Goal: Task Accomplishment & Management: Complete application form

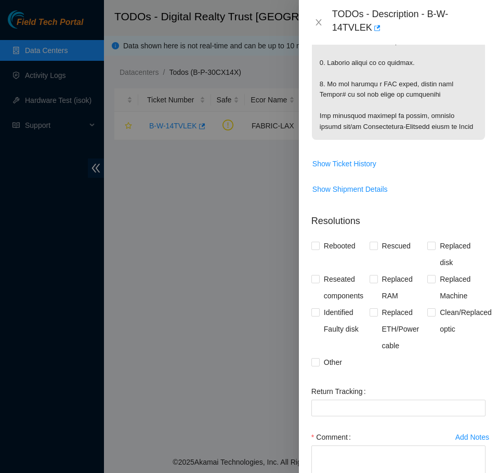
scroll to position [915, 0]
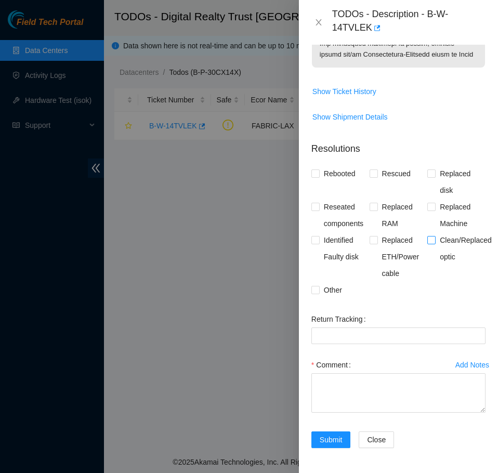
click at [443, 255] on span "Clean/Replaced optic" at bounding box center [465, 248] width 60 height 33
click at [434, 243] on input "Clean/Replaced optic" at bounding box center [430, 239] width 7 height 7
click at [429, 244] on span at bounding box center [431, 240] width 8 height 8
click at [429, 243] on input "Clean/Replaced optic" at bounding box center [430, 239] width 7 height 7
checkbox input "false"
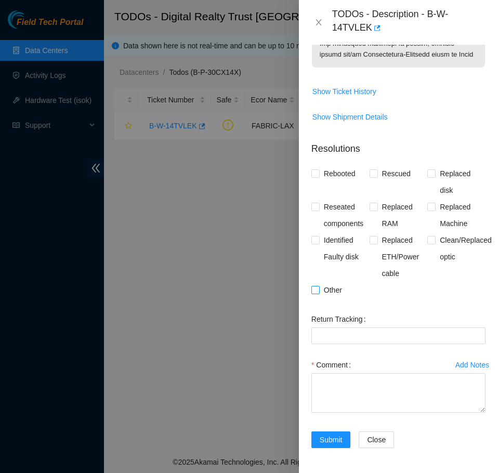
click at [326, 298] on span "Other" at bounding box center [333, 290] width 27 height 17
click at [319, 293] on input "Other" at bounding box center [314, 289] width 7 height 7
checkbox input "true"
click at [359, 394] on textarea "Comment" at bounding box center [398, 392] width 174 height 39
paste textarea "B-W-14TVLEK FABRIC-LAX N/A Medium 0.00 1 2% N/A N/A N/A N/A N/A Side A: fqdn_ro…"
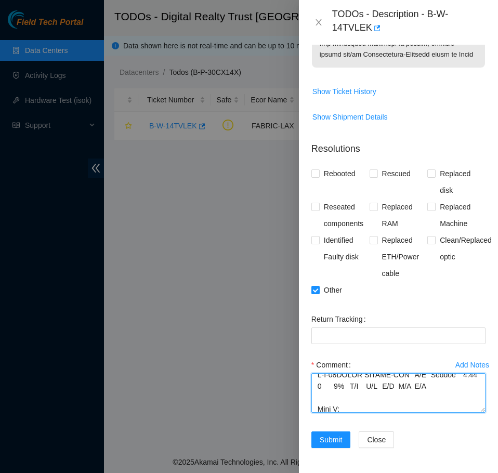
scroll to position [0, 0]
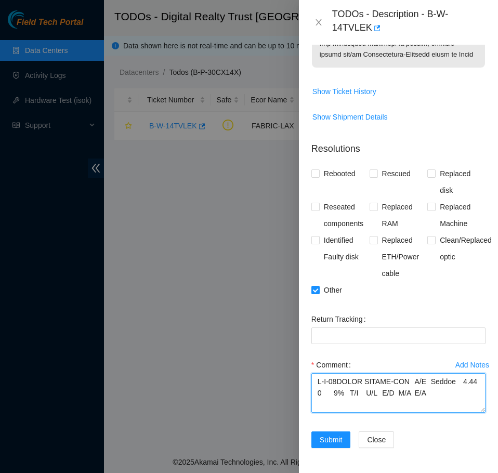
type textarea "B-W-14TVLEK FABRIC-LAX N/A Medium 0.00 1 2% N/A N/A N/A N/A N/A Side A: fqdn_ro…"
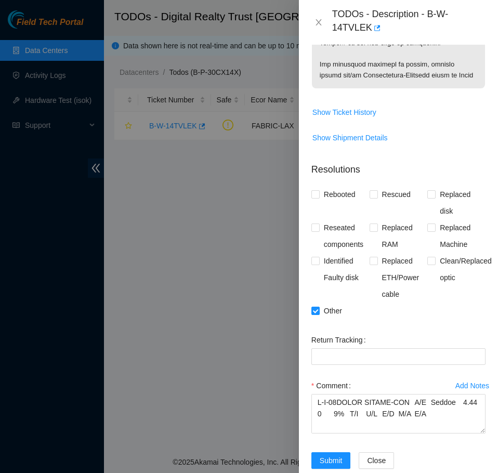
scroll to position [926, 0]
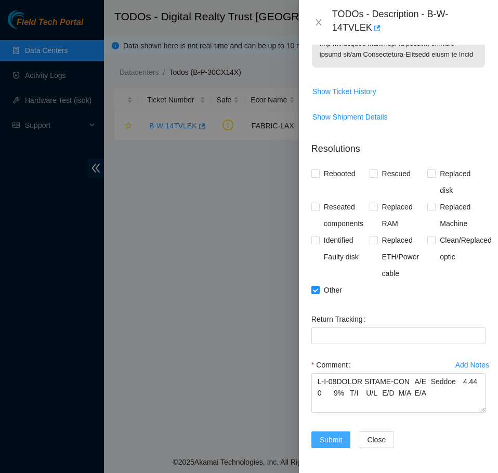
click at [338, 445] on span "Submit" at bounding box center [331, 439] width 23 height 11
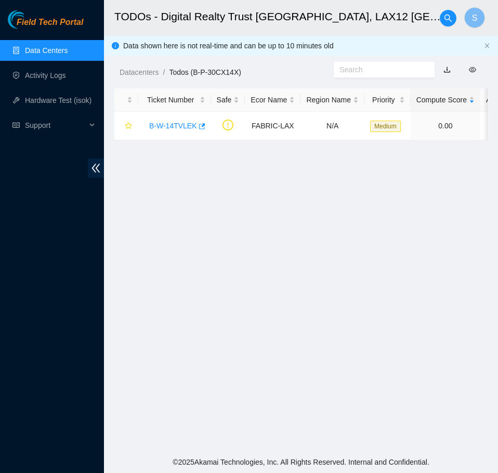
scroll to position [175, 0]
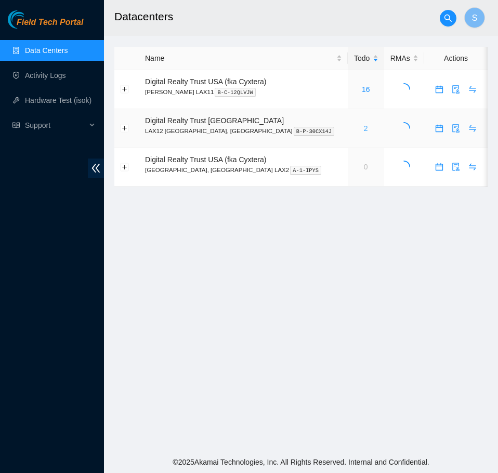
click at [364, 129] on link "2" at bounding box center [366, 128] width 4 height 8
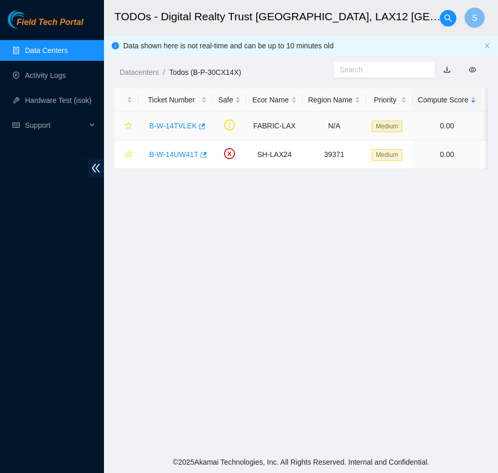
click at [183, 118] on div "B-W-14TVLEK" at bounding box center [175, 125] width 63 height 17
click at [184, 128] on link "B-W-14TVLEK" at bounding box center [173, 126] width 48 height 8
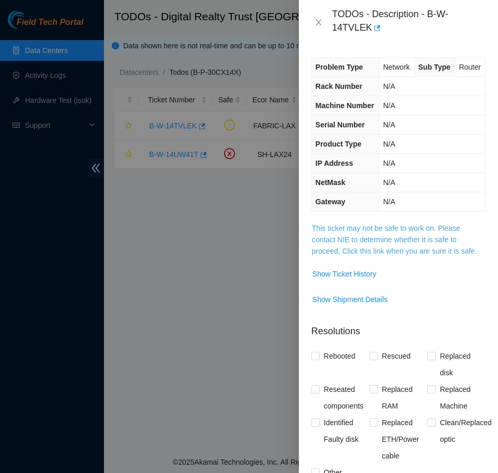
click at [408, 255] on link "This ticket may not be safe to work on. Please contact NIE to determine whether…" at bounding box center [394, 239] width 165 height 31
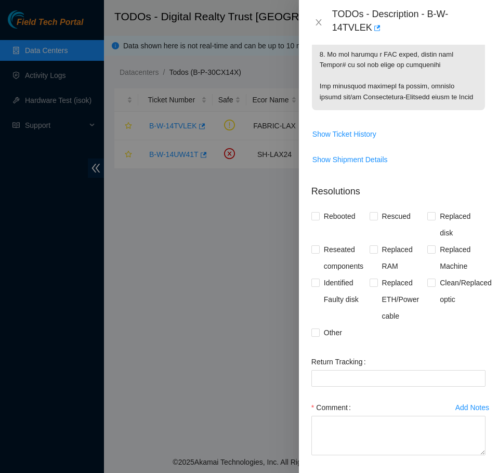
scroll to position [926, 0]
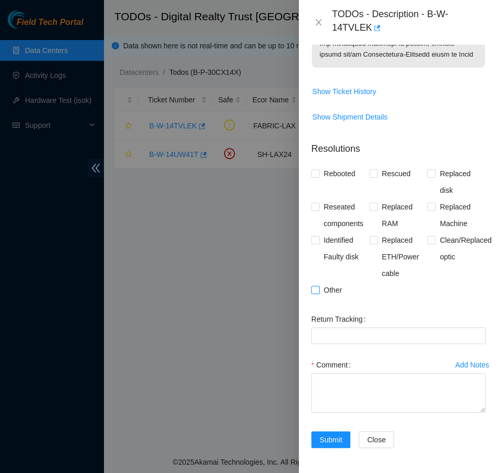
click at [332, 287] on span "Other" at bounding box center [333, 290] width 27 height 17
click at [319, 287] on input "Other" at bounding box center [314, 289] width 7 height 7
checkbox input "true"
click at [388, 380] on textarea "Comment" at bounding box center [398, 392] width 174 height 39
paste textarea "B-W-14TVLEK FABRIC-LAX N/A Medium 0.00 1 2% N/A N/A N/A N/A N/A Side A: fqdn_ro…"
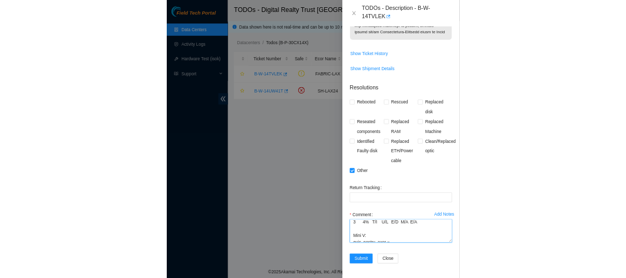
scroll to position [0, 0]
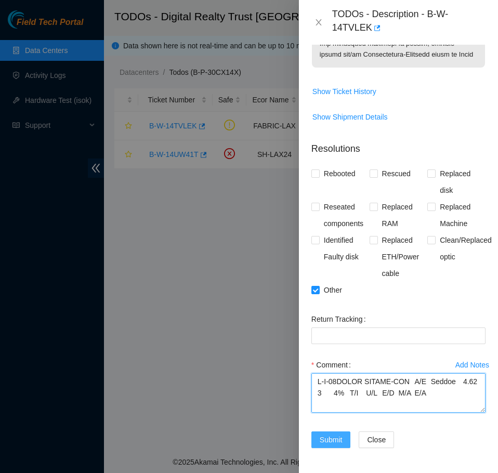
type textarea "B-W-14TVLEK FABRIC-LAX N/A Medium 0.00 1 2% N/A N/A N/A N/A N/A Side A: fqdn_ro…"
click at [338, 440] on span "Submit" at bounding box center [331, 439] width 23 height 11
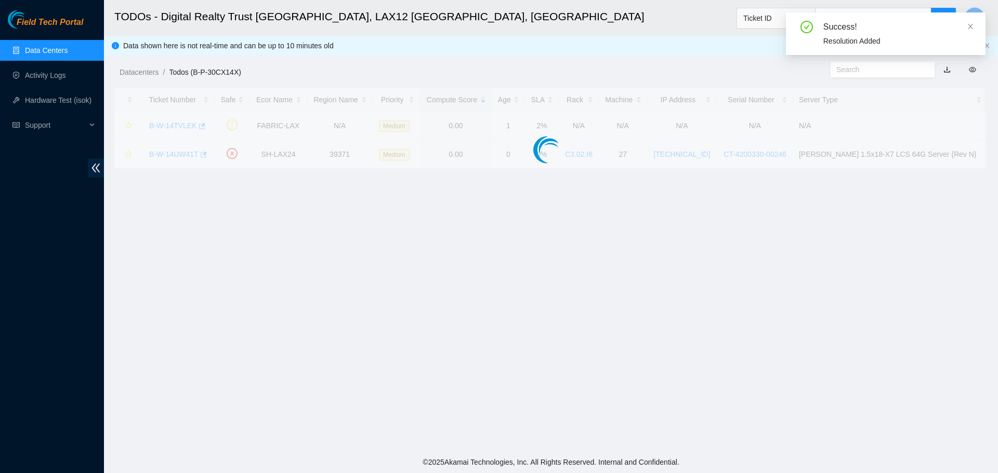
scroll to position [108, 0]
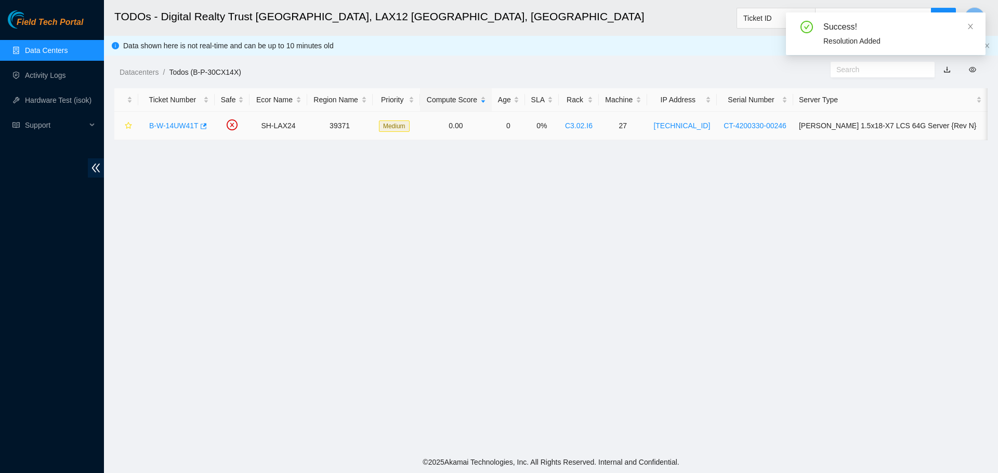
click at [166, 125] on link "B-W-14UW41T" at bounding box center [173, 126] width 49 height 8
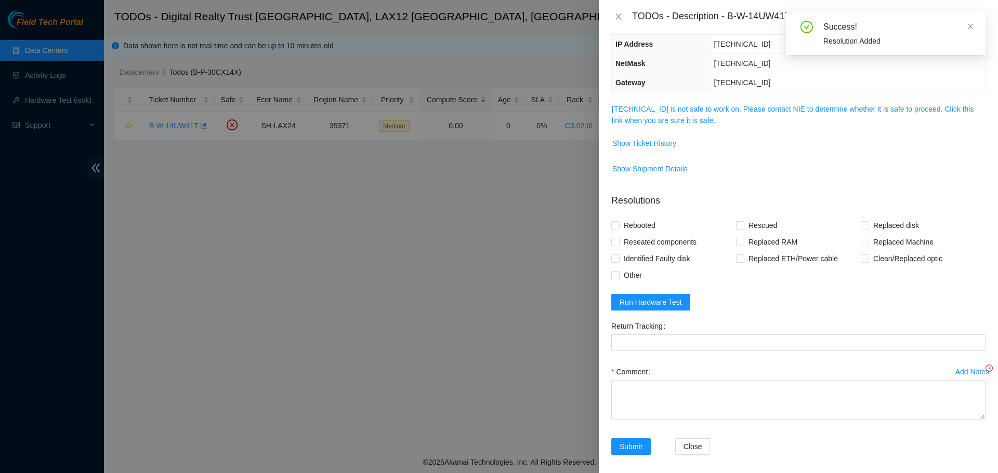
scroll to position [73, 0]
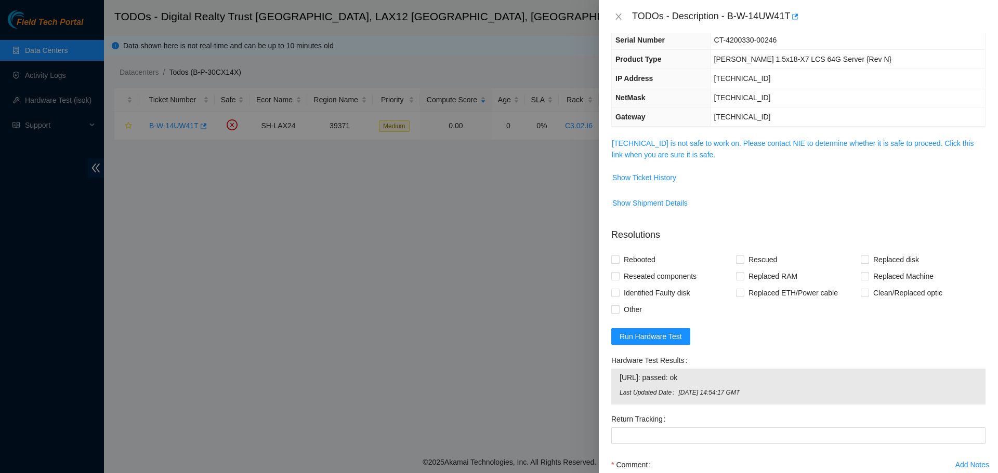
drag, startPoint x: 703, startPoint y: 127, endPoint x: 708, endPoint y: 142, distance: 15.3
click at [497, 129] on div "Problem Type Hardware Sub Type Tier 1 Rack Number C3.02.I6 Machine Number 27 Se…" at bounding box center [798, 253] width 399 height 440
click at [497, 142] on link "184.27.47.168 is not safe to work on. Please contact NIE to determine whether i…" at bounding box center [793, 149] width 362 height 20
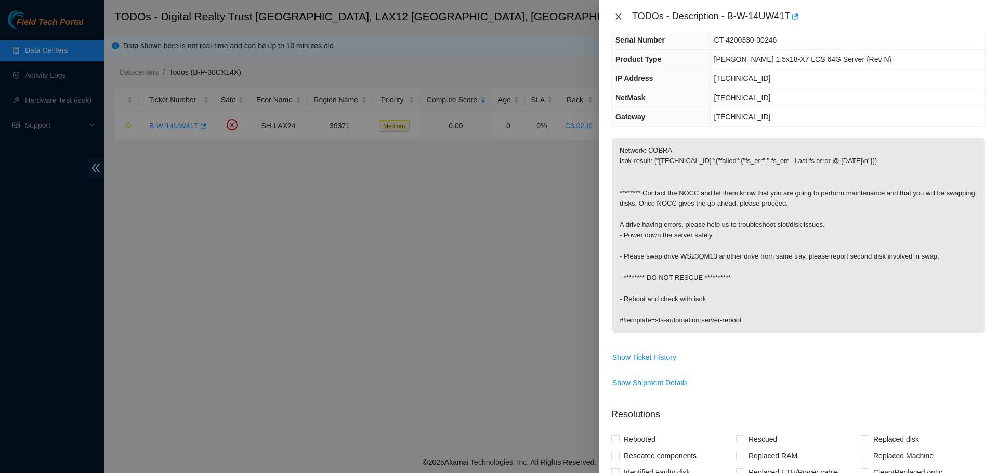
click at [497, 12] on div "TODOs - Description - B-W-14UW41T" at bounding box center [798, 16] width 374 height 17
click at [497, 15] on icon "close" at bounding box center [618, 16] width 8 height 8
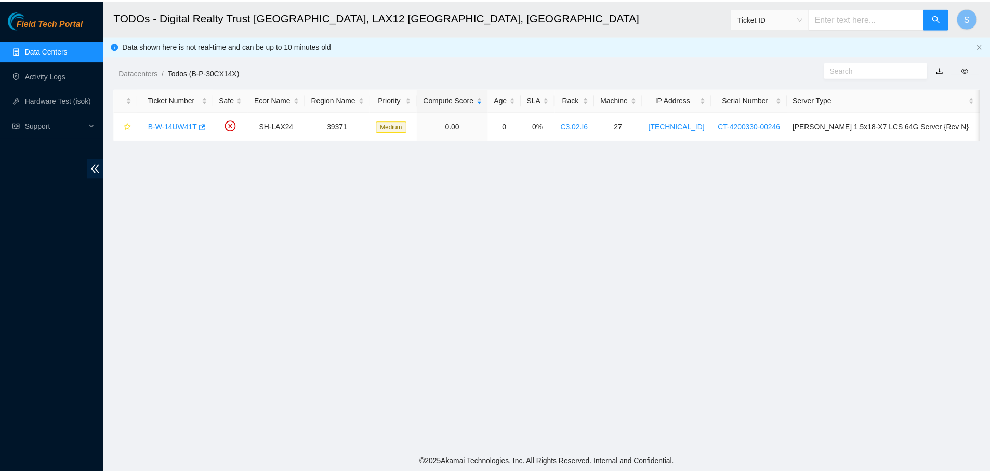
scroll to position [108, 0]
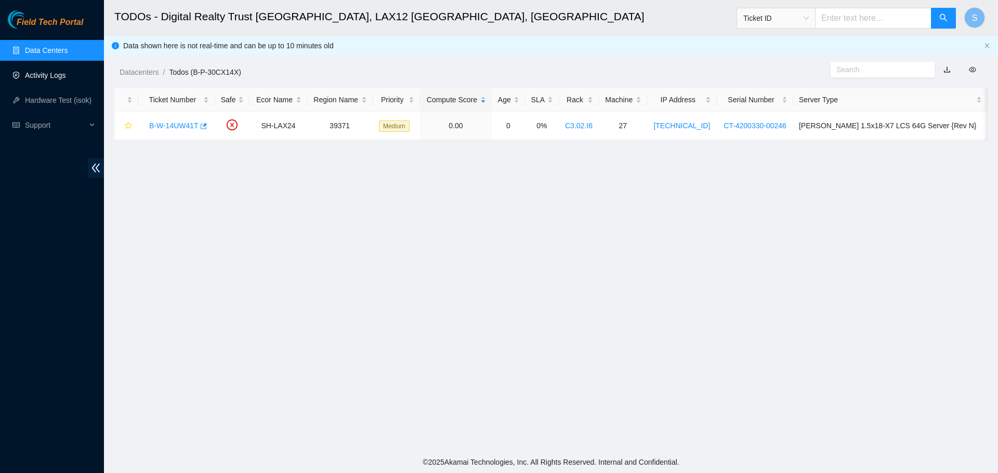
click at [36, 71] on link "Activity Logs" at bounding box center [45, 75] width 41 height 8
